Goal: Task Accomplishment & Management: Use online tool/utility

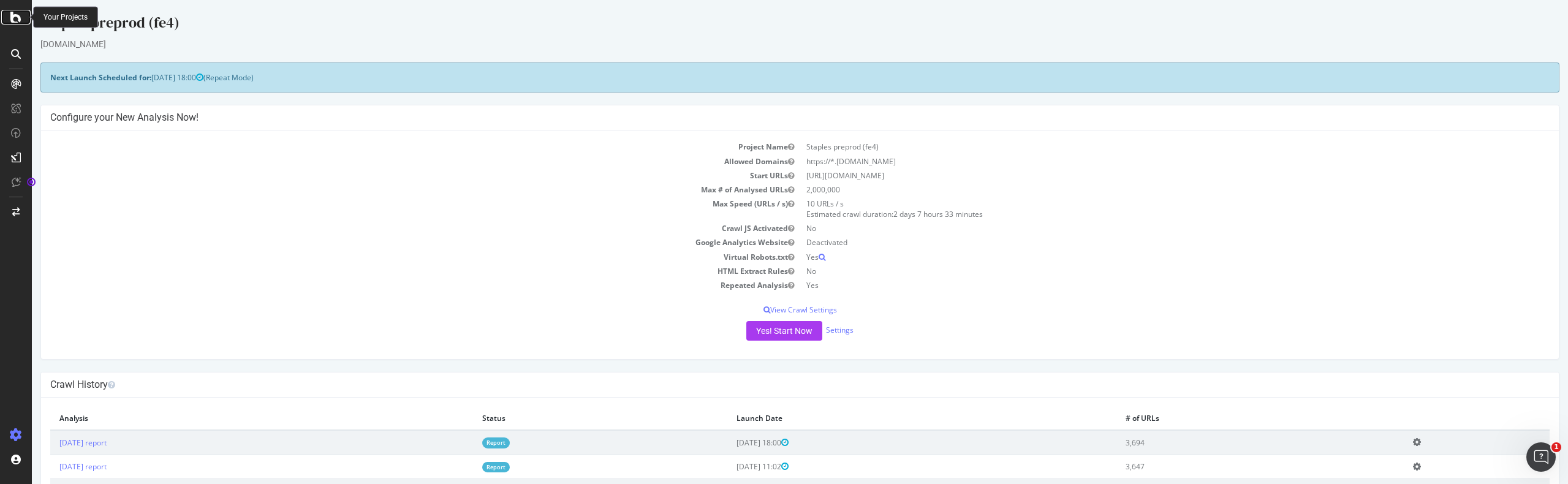
click at [13, 21] on icon at bounding box center [16, 17] width 11 height 15
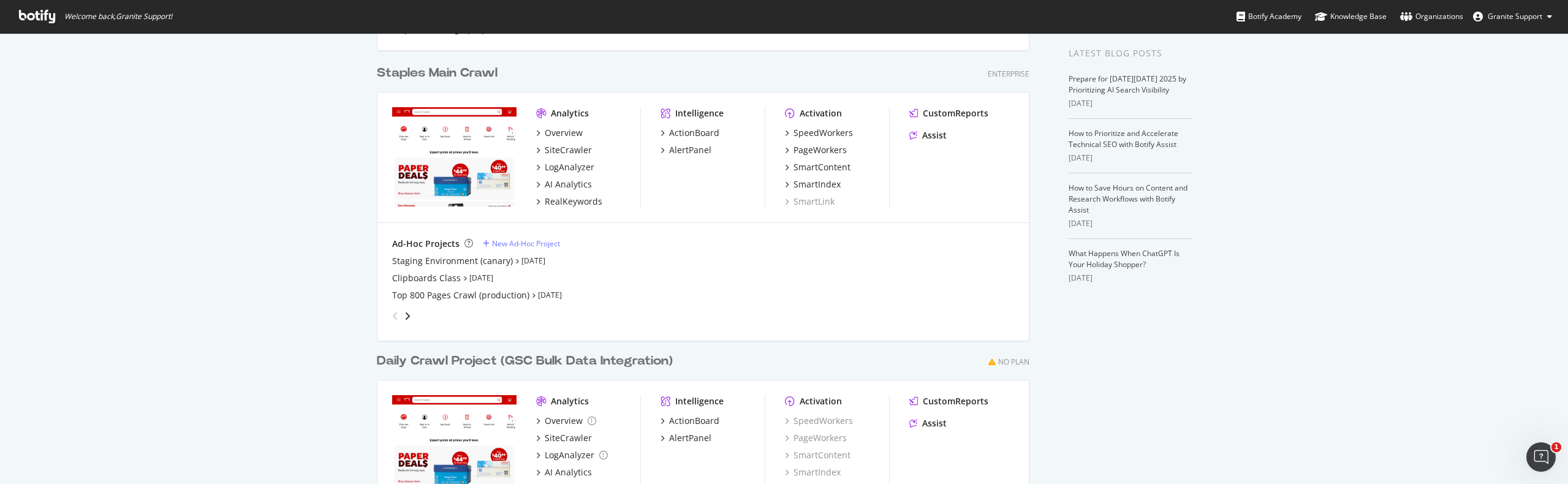
scroll to position [289, 0]
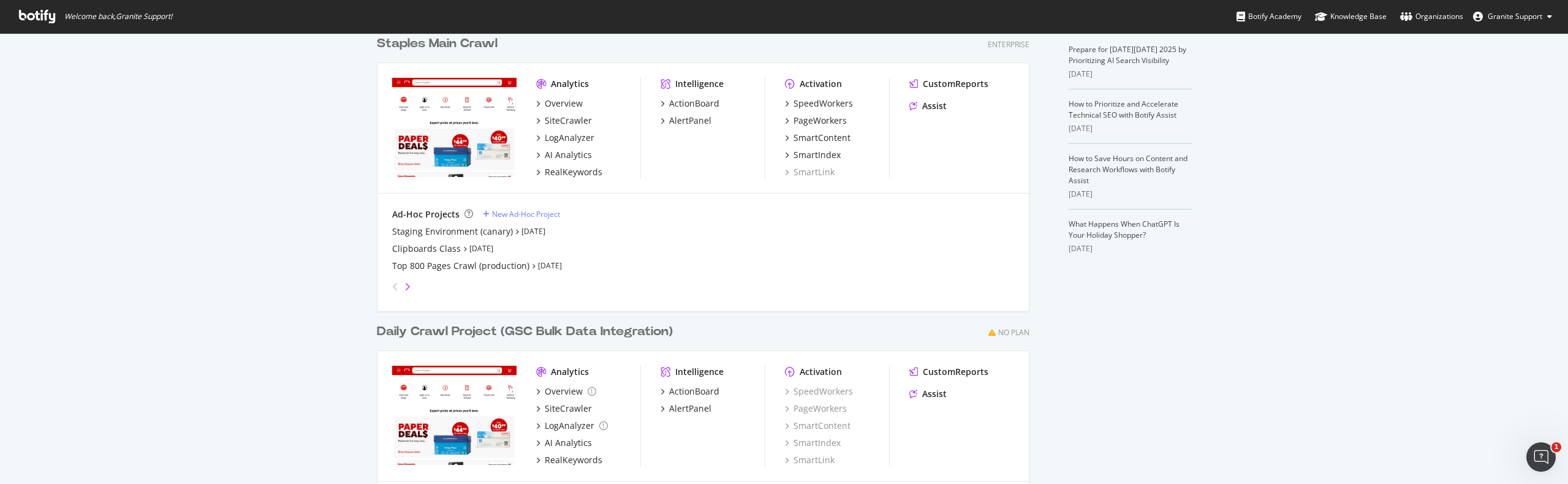
click at [404, 290] on icon "angle-right" at bounding box center [407, 287] width 6 height 10
click at [442, 229] on div "Staples preprod (fe4)" at bounding box center [436, 232] width 87 height 13
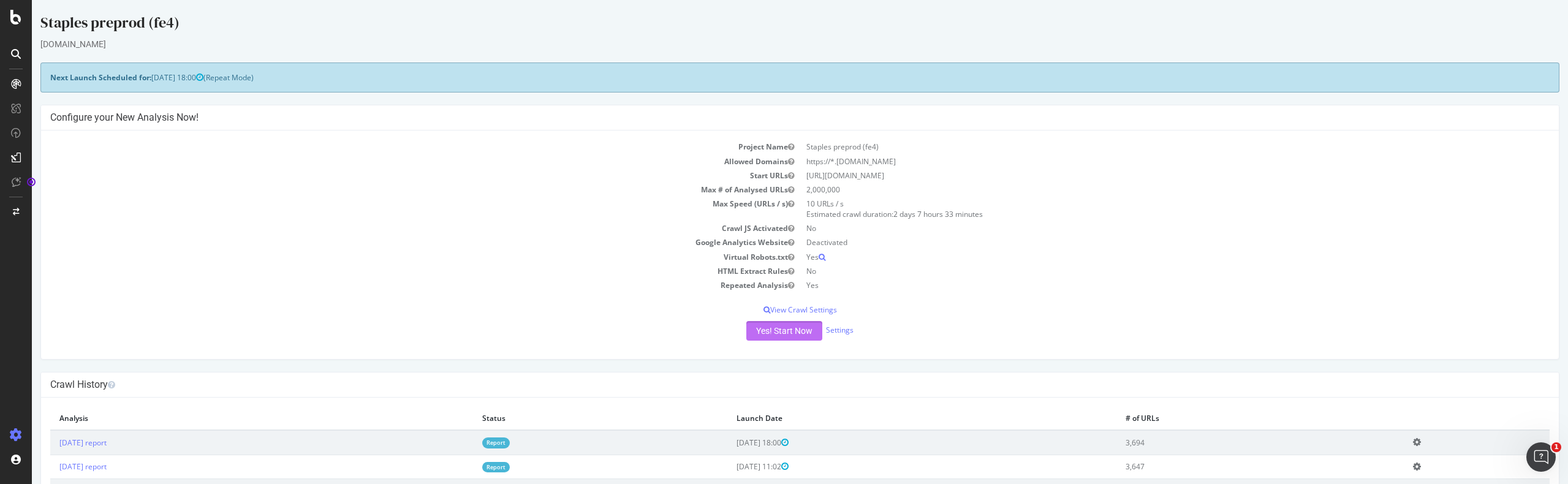
click at [786, 336] on button "Yes! Start Now" at bounding box center [784, 331] width 76 height 20
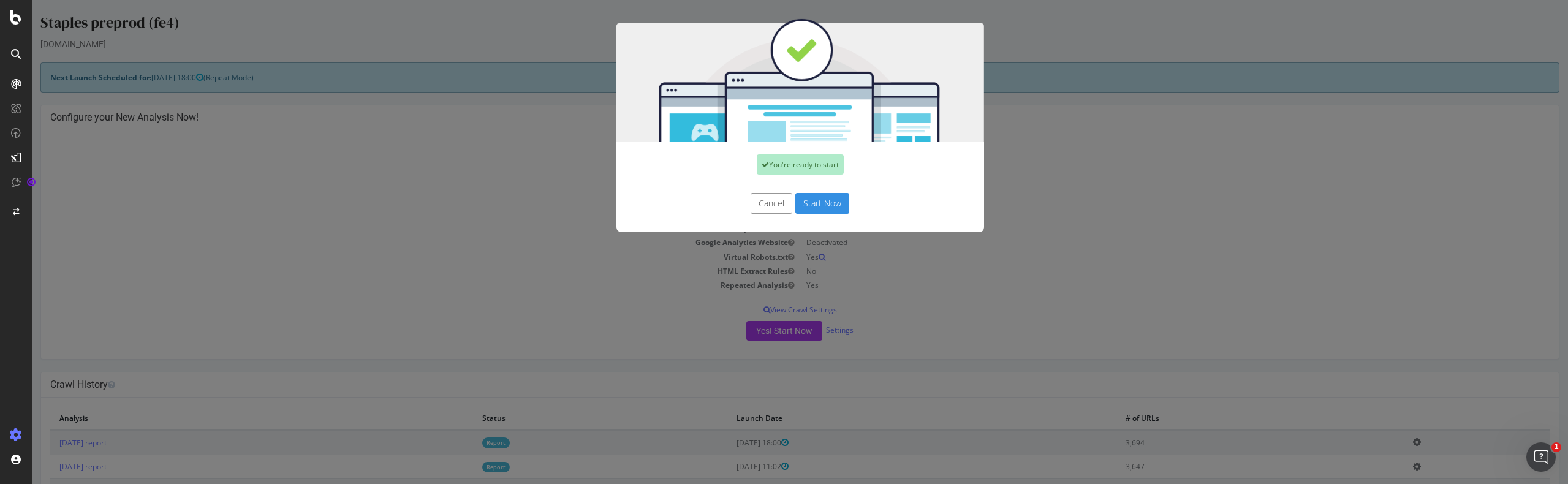
click at [821, 193] on button "Start Now" at bounding box center [822, 204] width 54 height 21
